Goal: Check status: Check status

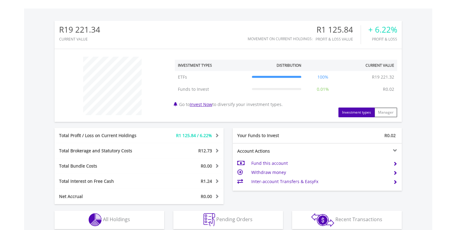
scroll to position [285, 0]
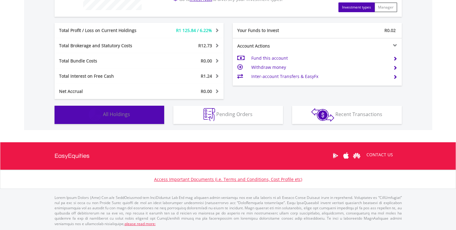
click at [129, 114] on span "All Holdings" at bounding box center [116, 114] width 27 height 7
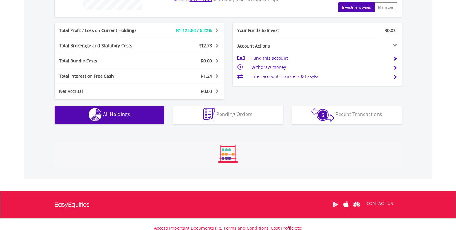
scroll to position [427, 0]
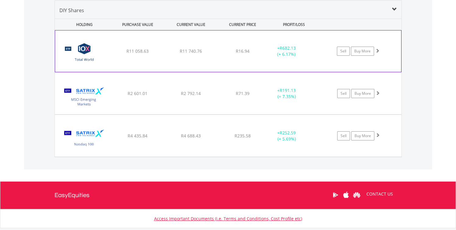
click at [379, 51] on span at bounding box center [377, 50] width 4 height 4
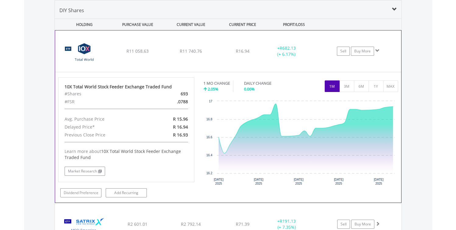
click at [379, 51] on span at bounding box center [377, 50] width 4 height 4
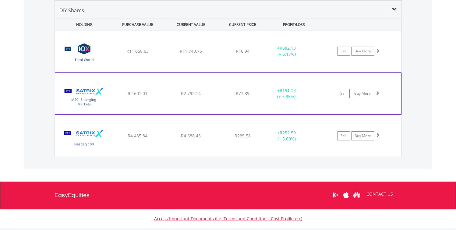
click at [378, 93] on span at bounding box center [377, 93] width 4 height 4
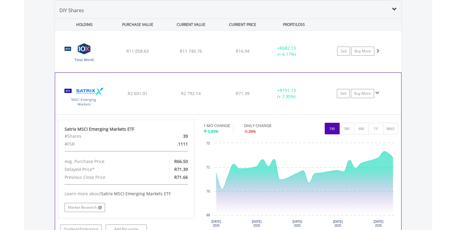
click at [378, 93] on span at bounding box center [377, 93] width 4 height 4
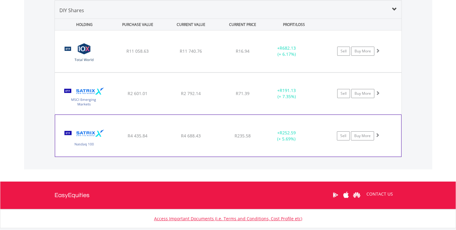
click at [379, 133] on span at bounding box center [377, 135] width 4 height 4
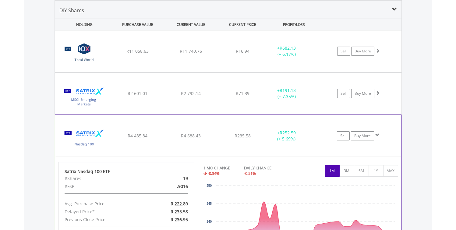
click at [379, 133] on span at bounding box center [377, 135] width 4 height 4
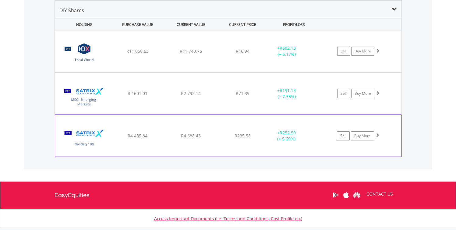
click at [376, 136] on span at bounding box center [377, 135] width 4 height 4
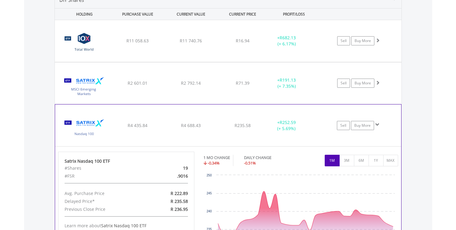
scroll to position [453, 0]
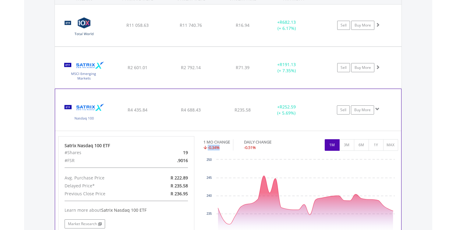
drag, startPoint x: 221, startPoint y: 147, endPoint x: 208, endPoint y: 146, distance: 13.1
click at [208, 146] on div "-0.34%" at bounding box center [216, 148] width 26 height 6
click at [376, 109] on span at bounding box center [377, 109] width 4 height 4
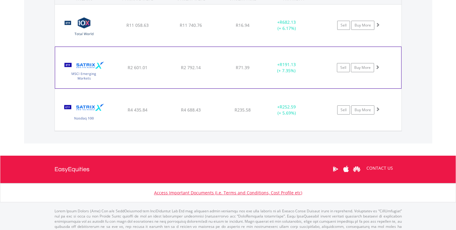
click at [378, 68] on span at bounding box center [377, 67] width 4 height 4
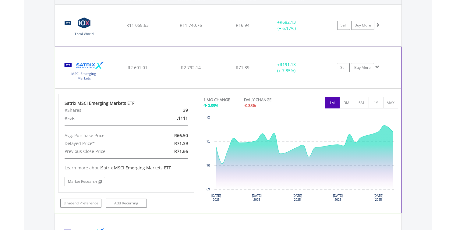
click at [378, 68] on span at bounding box center [377, 67] width 4 height 4
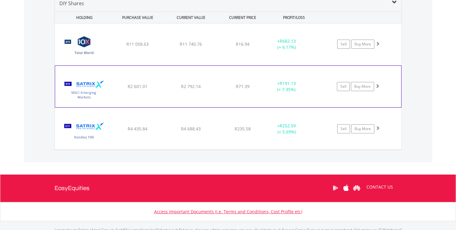
scroll to position [424, 0]
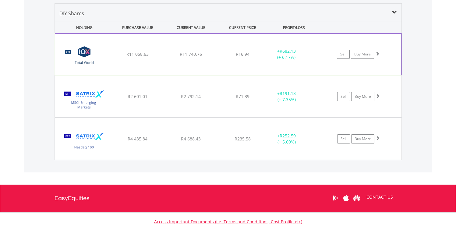
click at [377, 51] on span at bounding box center [377, 53] width 4 height 4
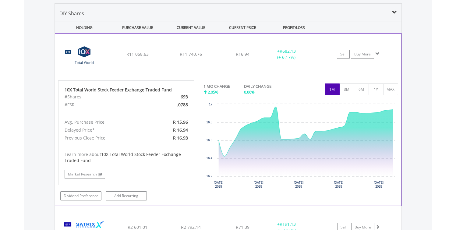
click at [376, 53] on span at bounding box center [377, 53] width 4 height 4
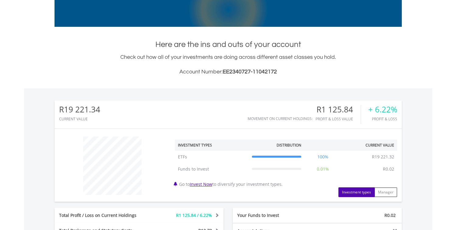
scroll to position [0, 0]
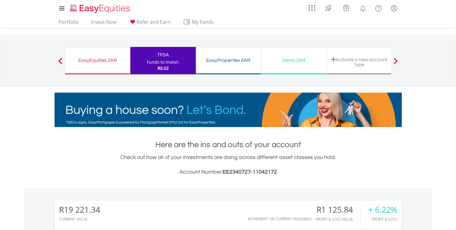
click at [229, 63] on div "EasyProperties ZAR" at bounding box center [228, 60] width 58 height 9
